Goal: Browse casually

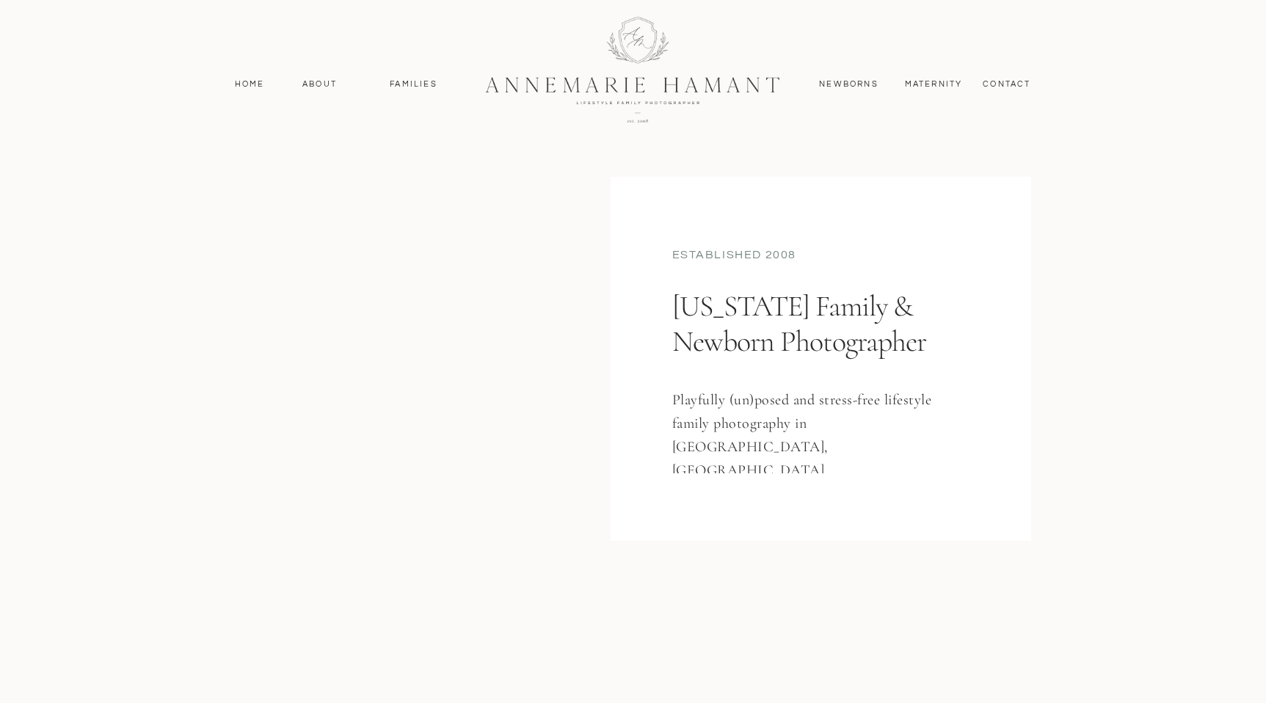
scroll to position [63, 0]
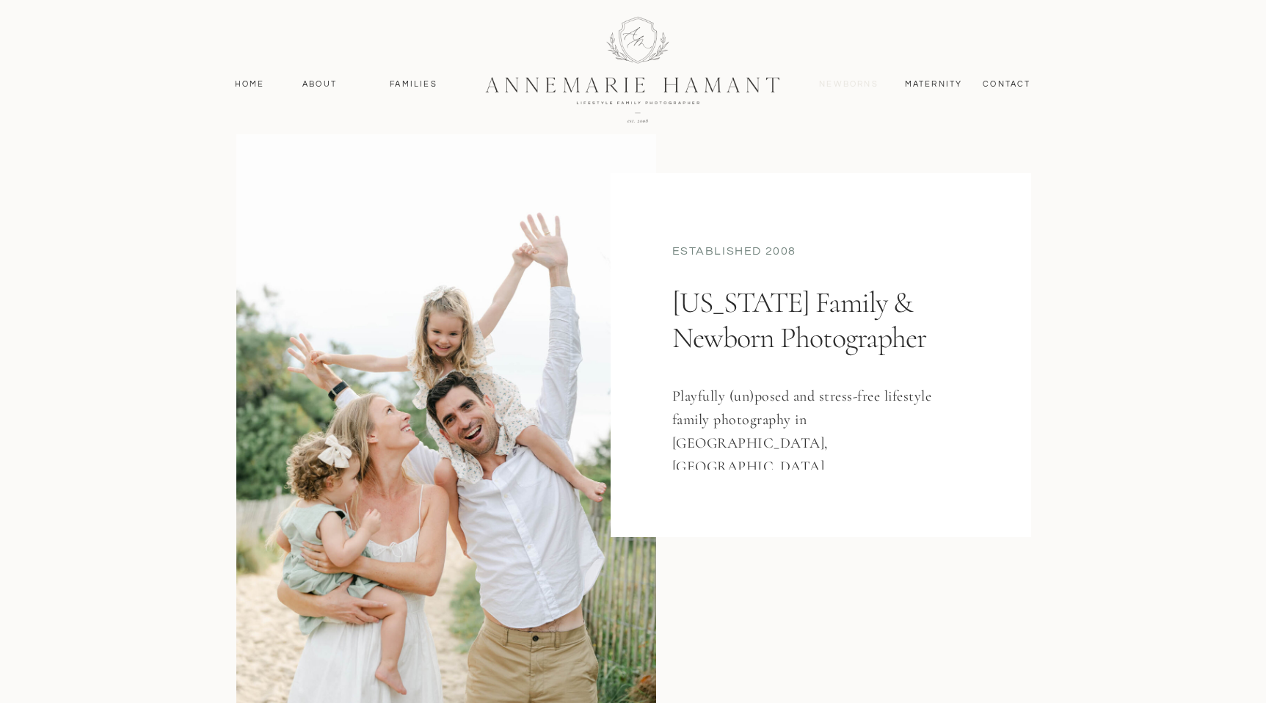
click at [852, 84] on nav "Newborns" at bounding box center [849, 84] width 70 height 13
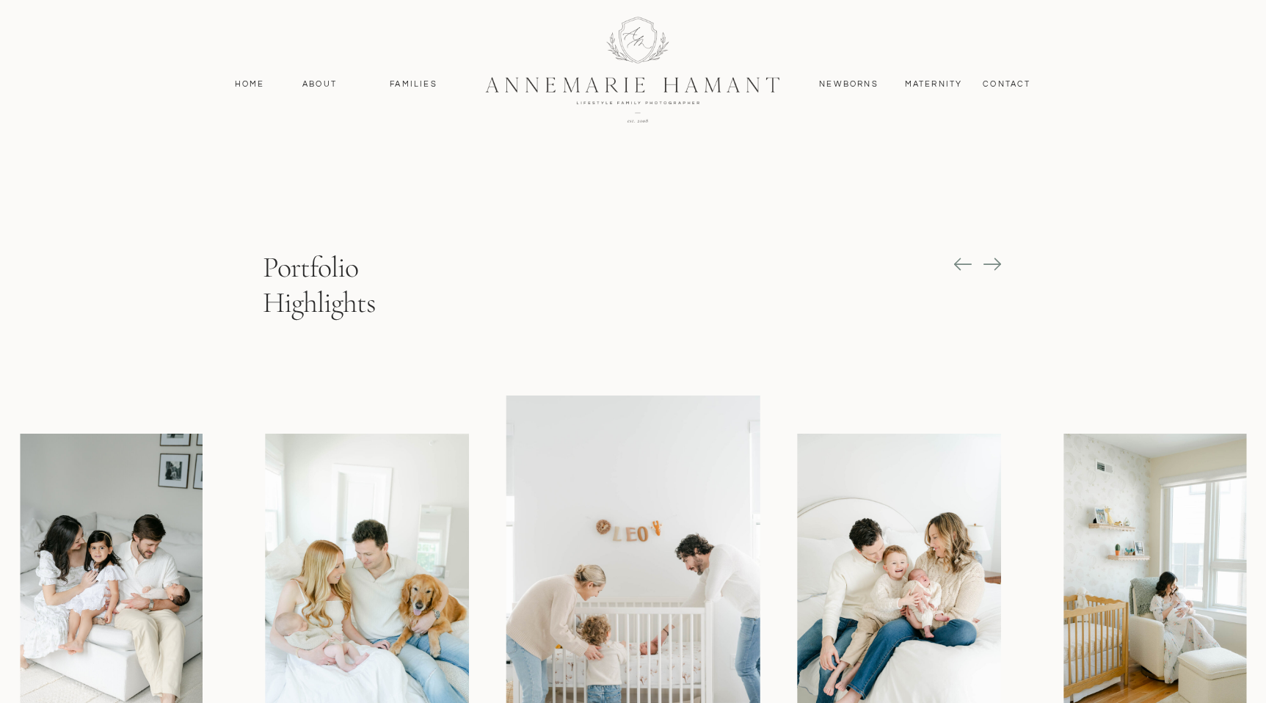
scroll to position [1205, 0]
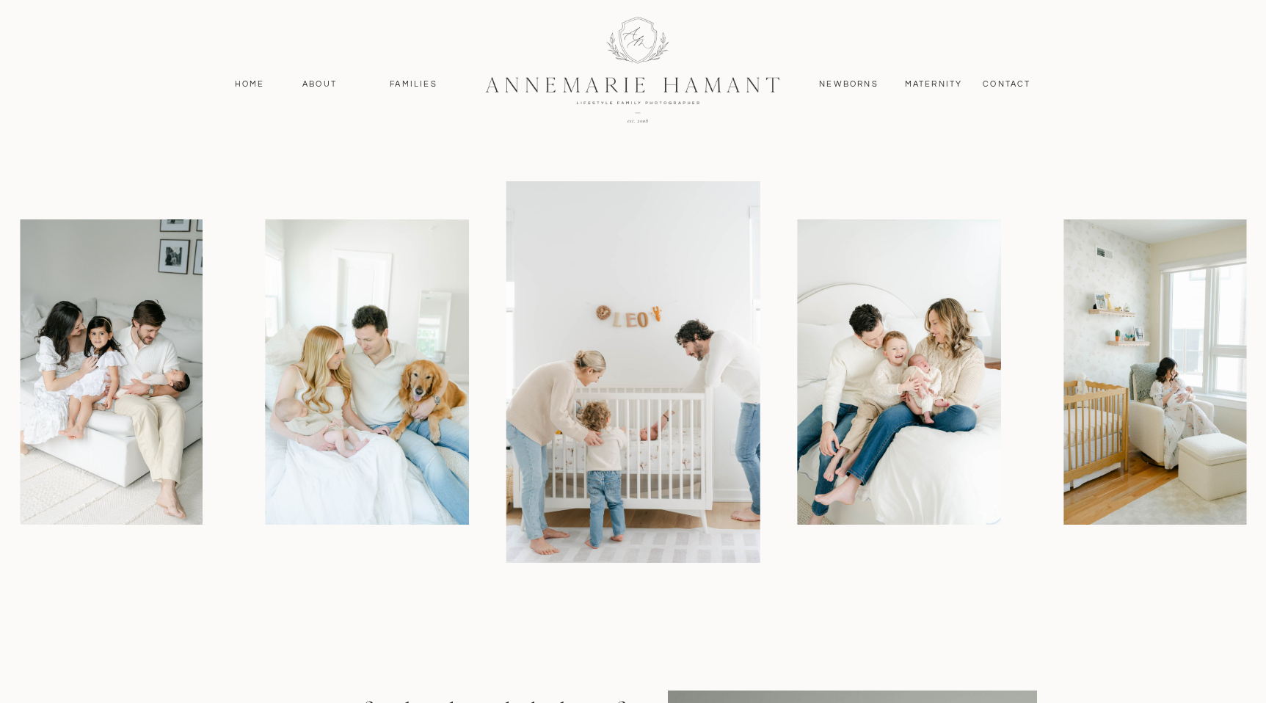
click at [1063, 329] on img at bounding box center [1164, 371] width 203 height 305
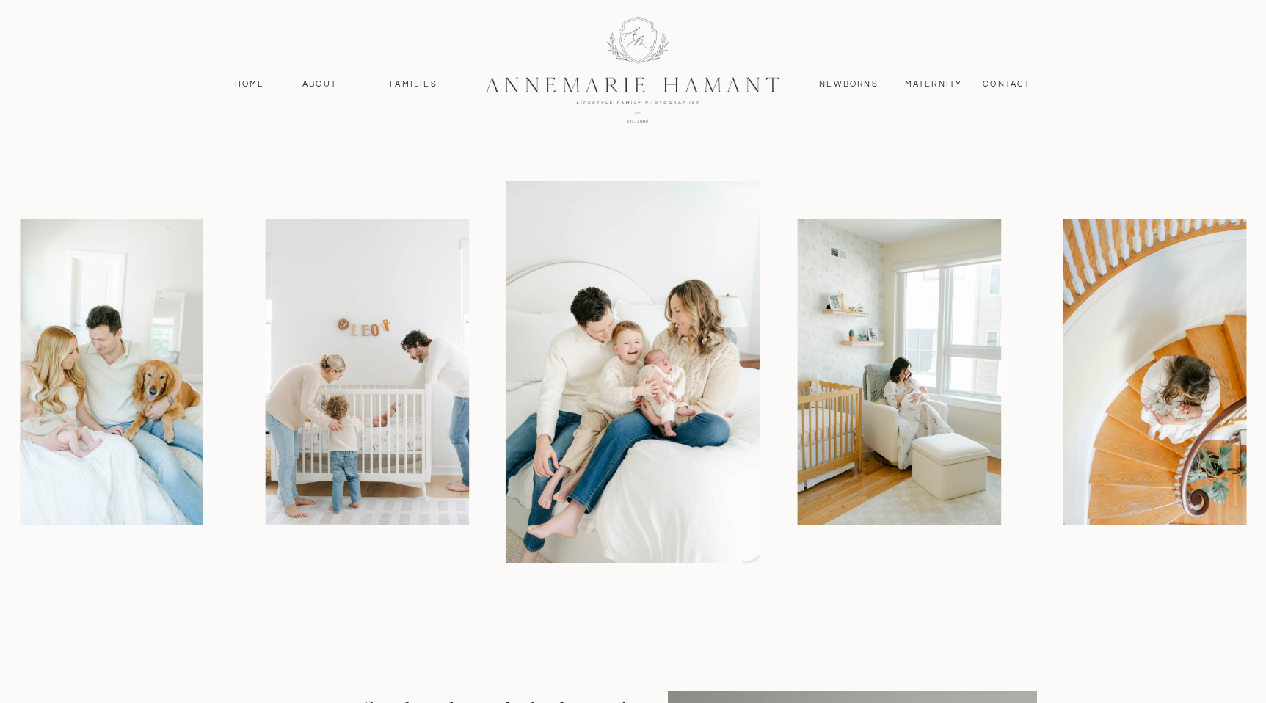
click at [797, 376] on img at bounding box center [898, 371] width 203 height 305
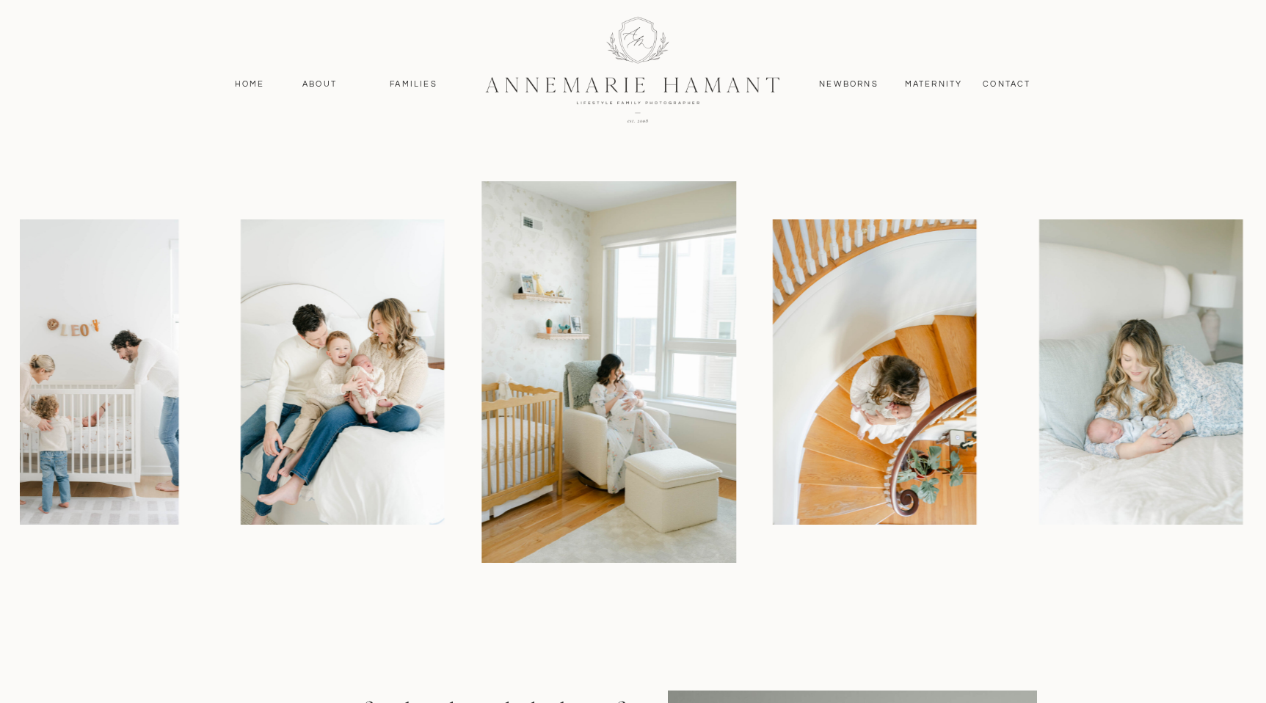
click at [773, 395] on img at bounding box center [874, 371] width 203 height 305
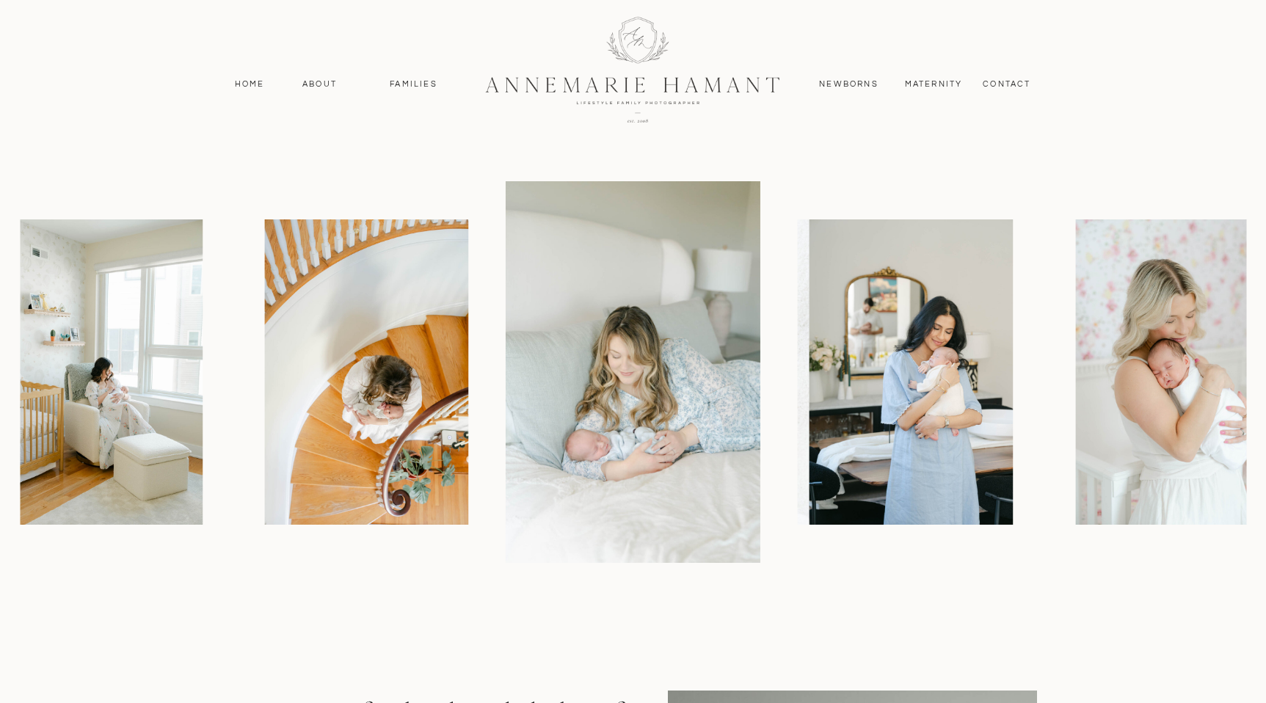
click at [809, 400] on img at bounding box center [910, 371] width 203 height 305
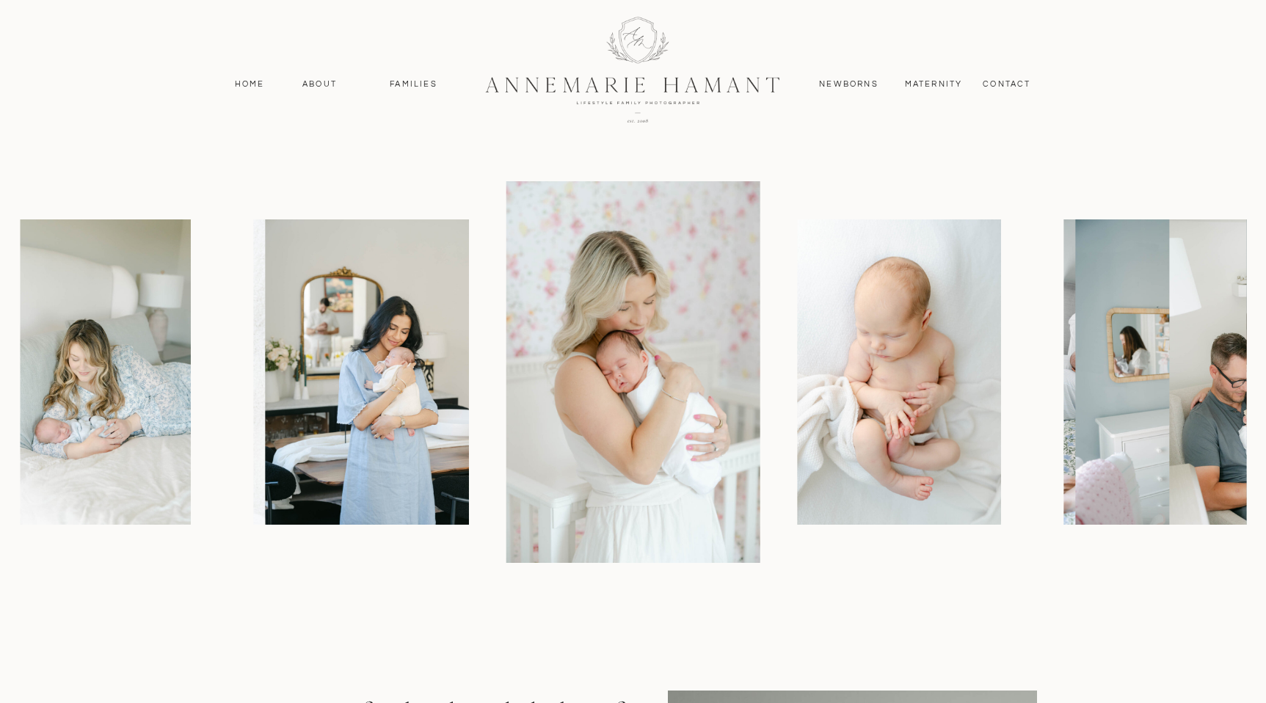
click at [797, 413] on img at bounding box center [898, 371] width 203 height 305
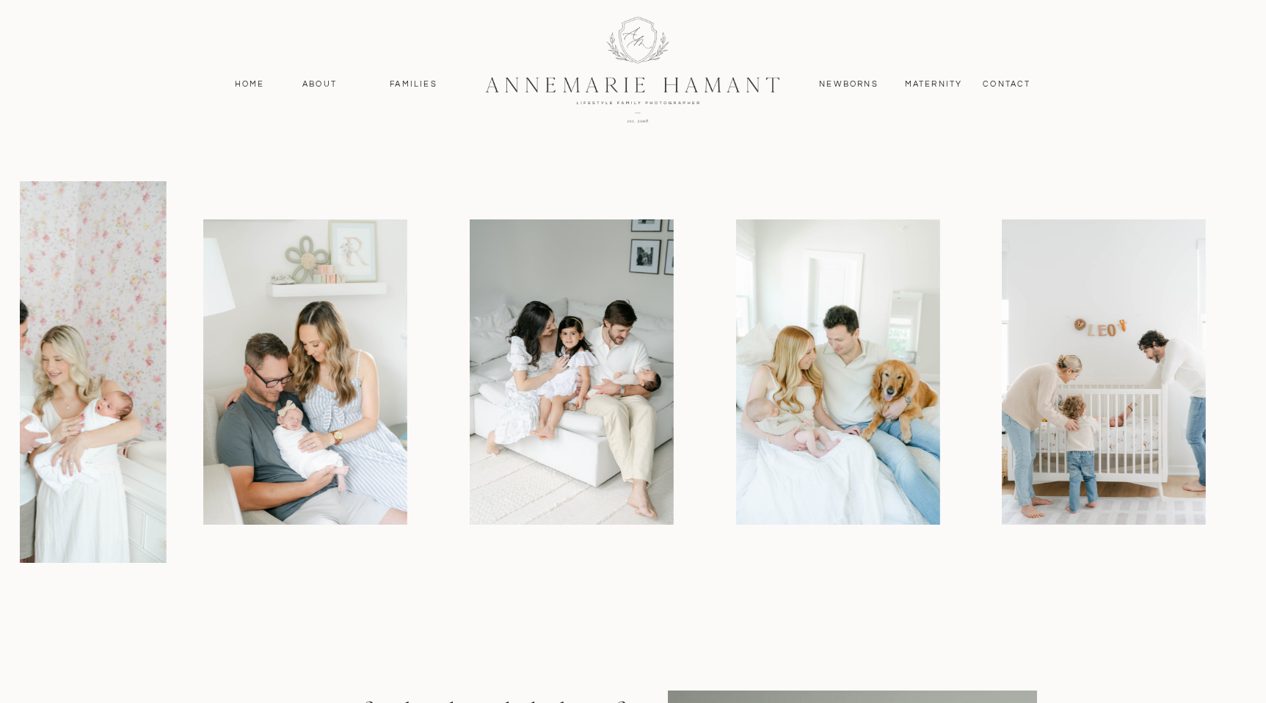
click at [306, 442] on img at bounding box center [305, 371] width 203 height 305
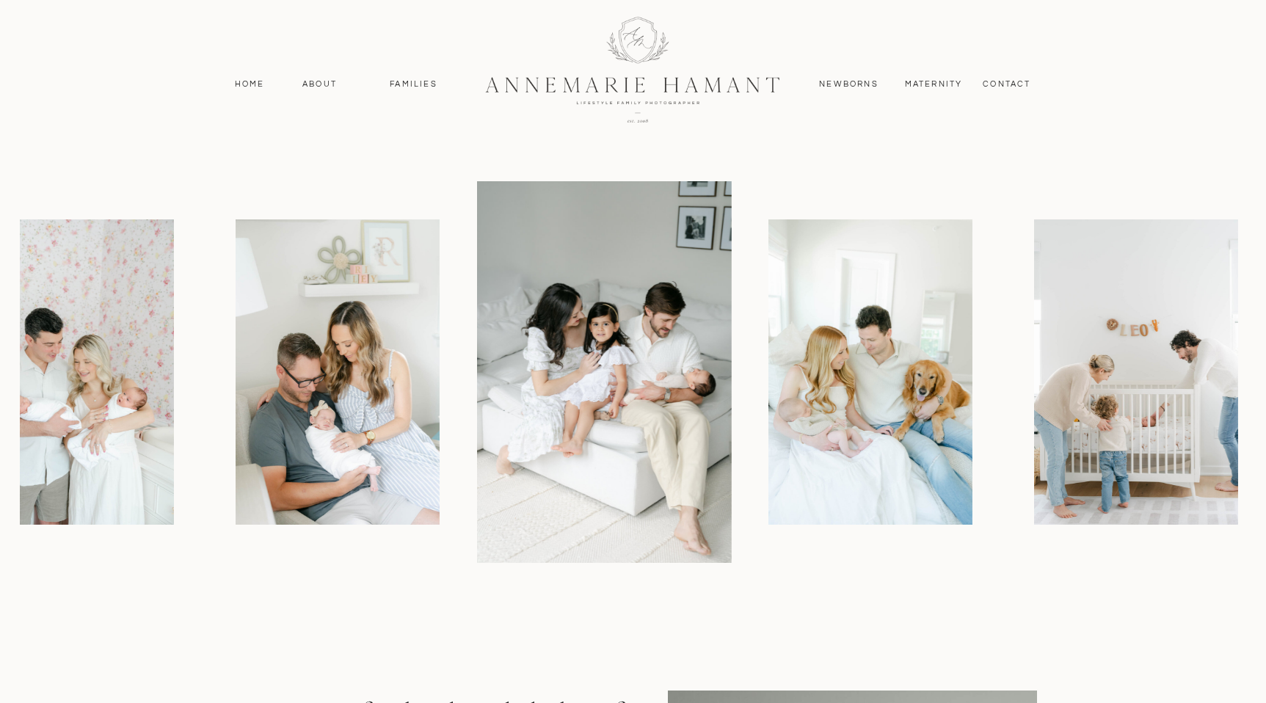
click at [768, 390] on img at bounding box center [869, 371] width 203 height 305
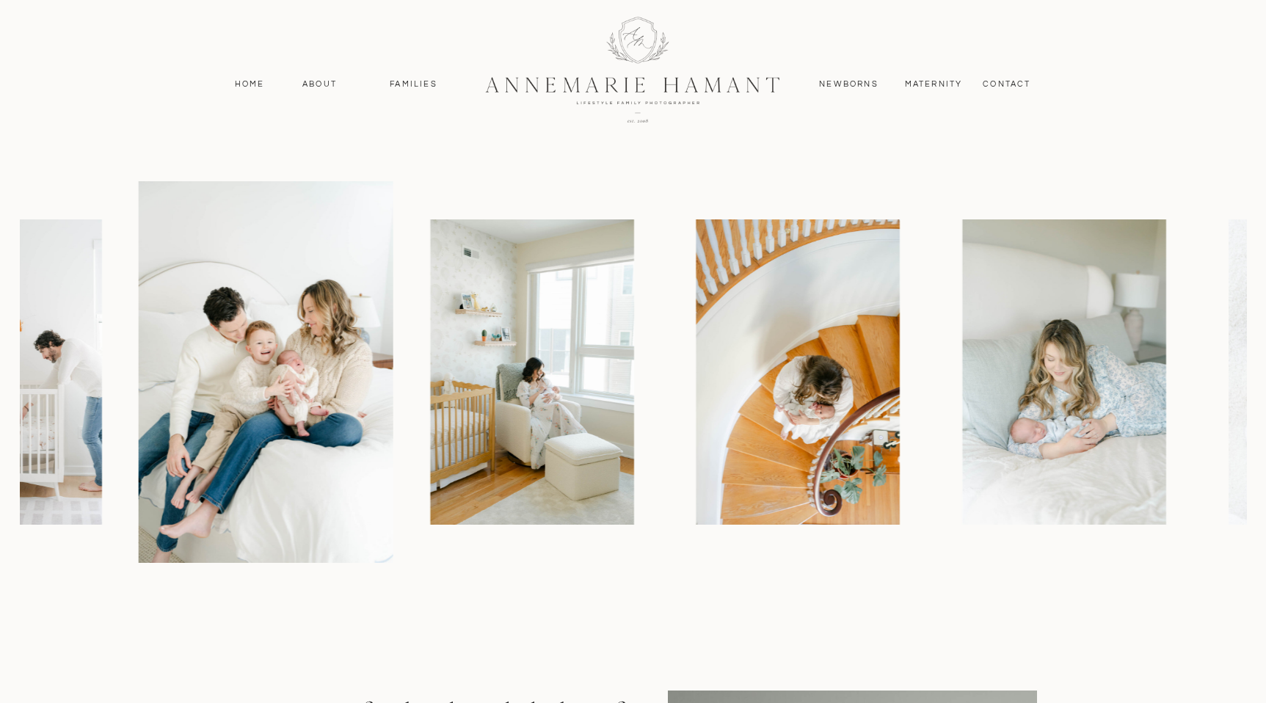
click at [135, 530] on div at bounding box center [485, 372] width 1226 height 382
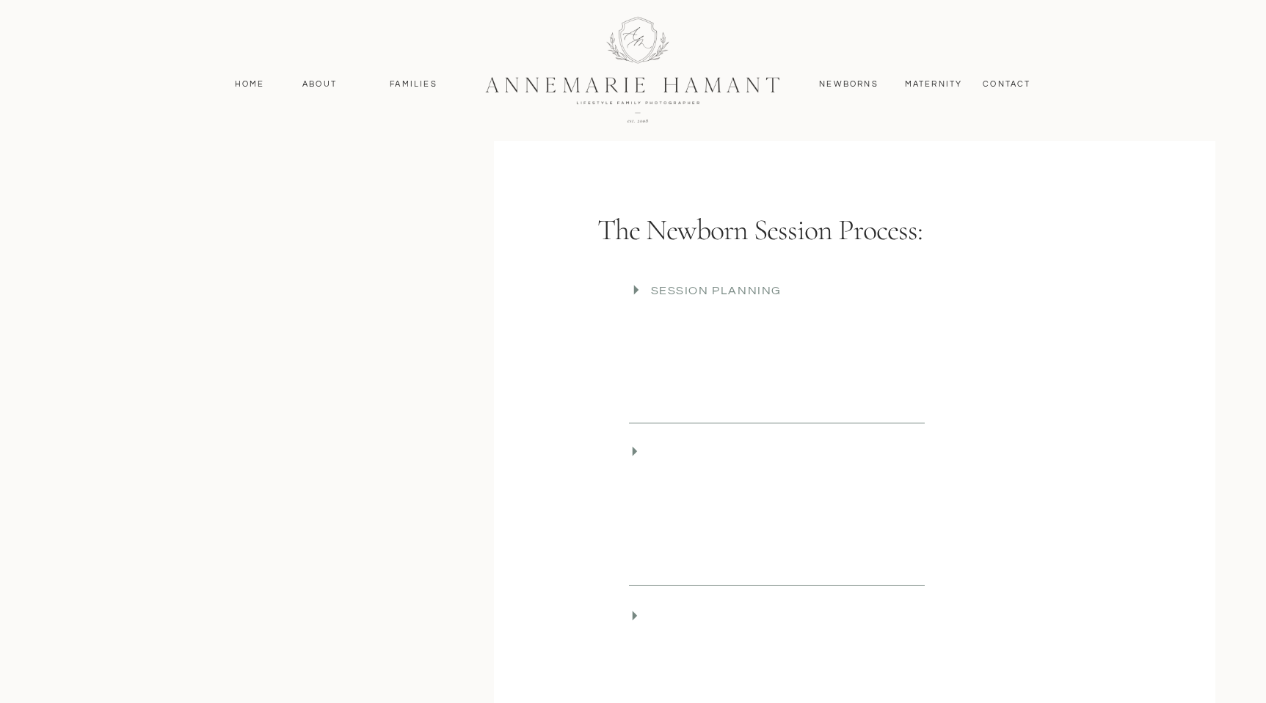
scroll to position [2694, 0]
